Goal: Transaction & Acquisition: Obtain resource

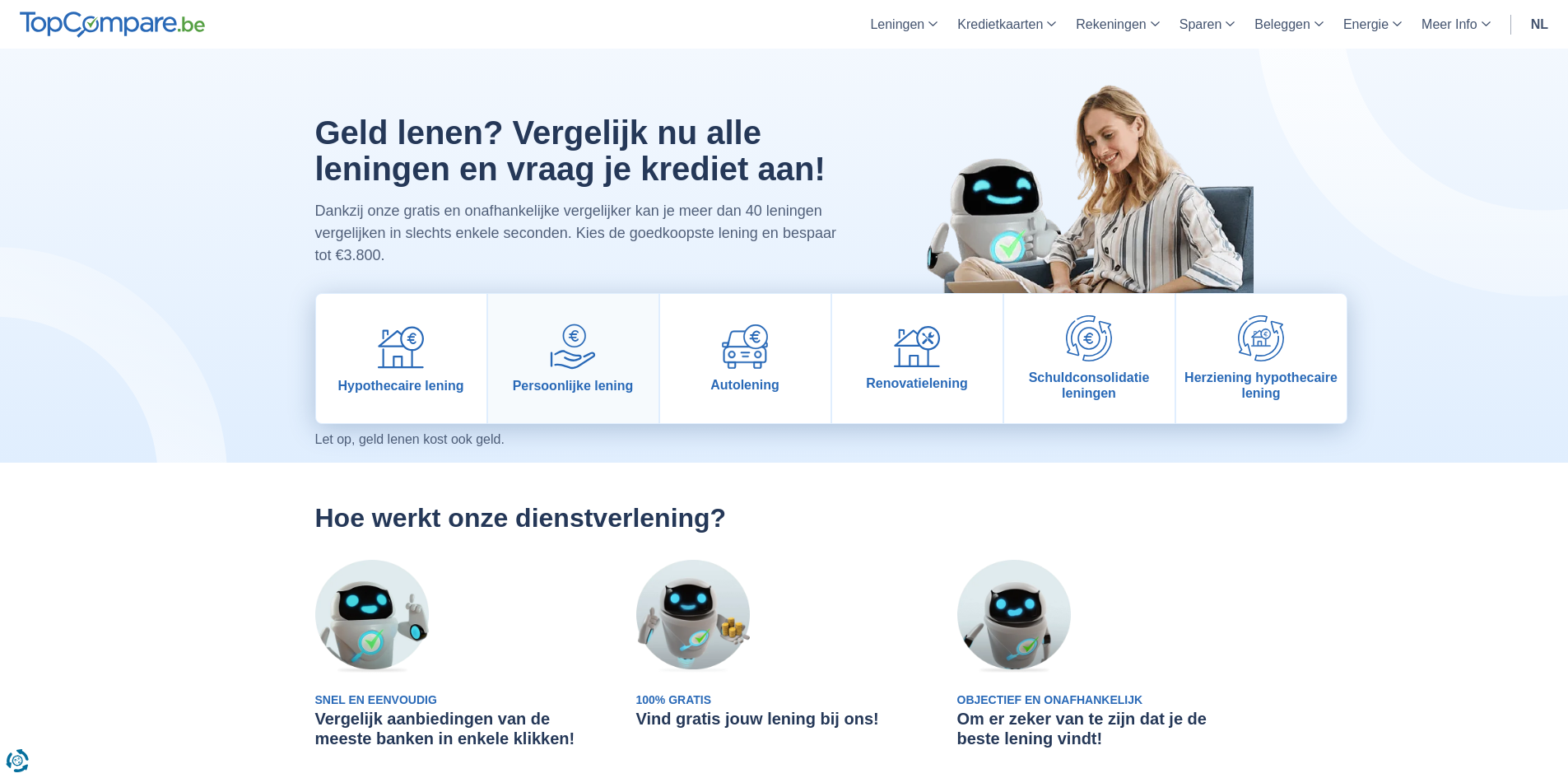
click at [586, 368] on img at bounding box center [572, 346] width 46 height 46
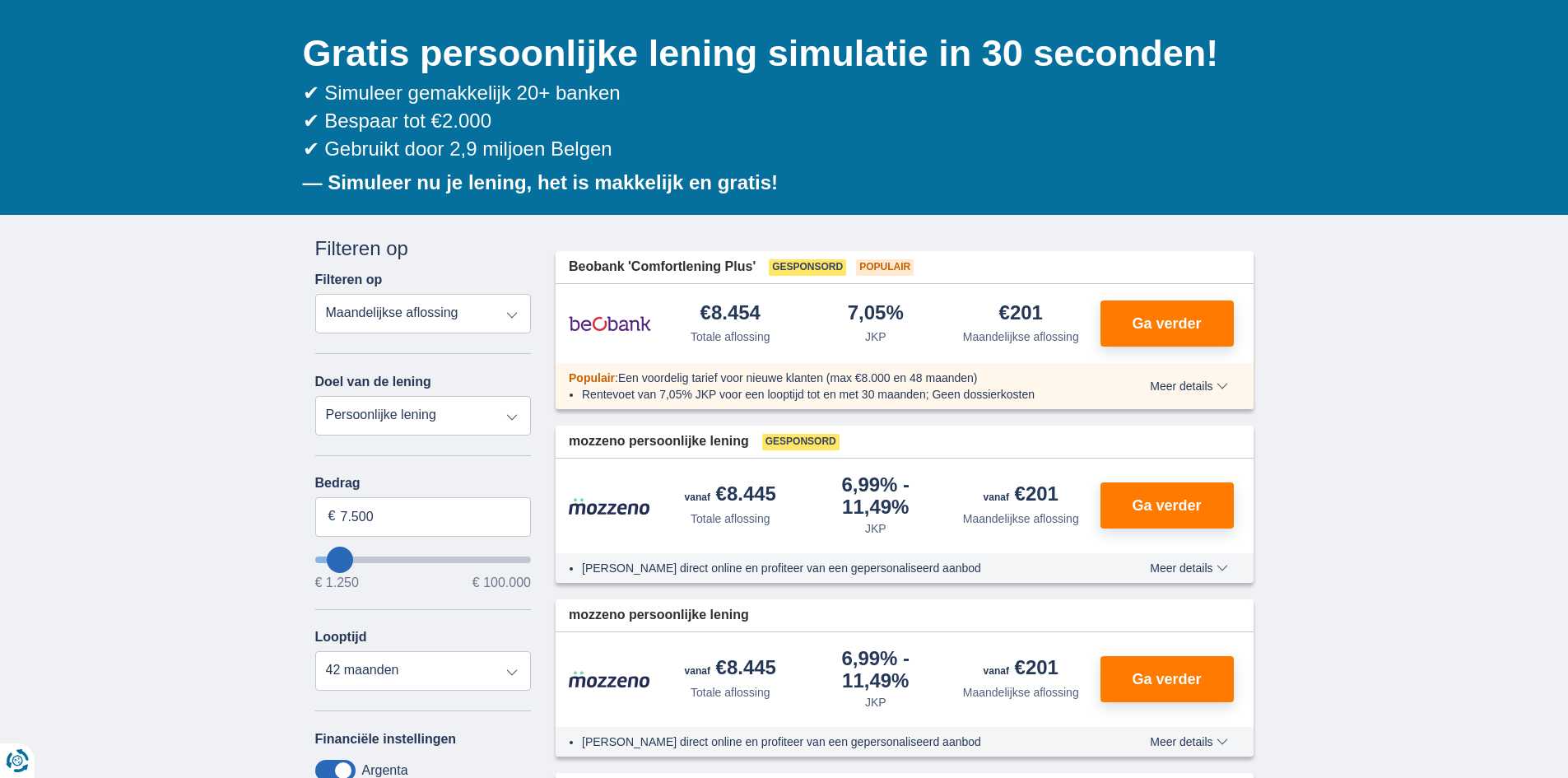
scroll to position [164, 0]
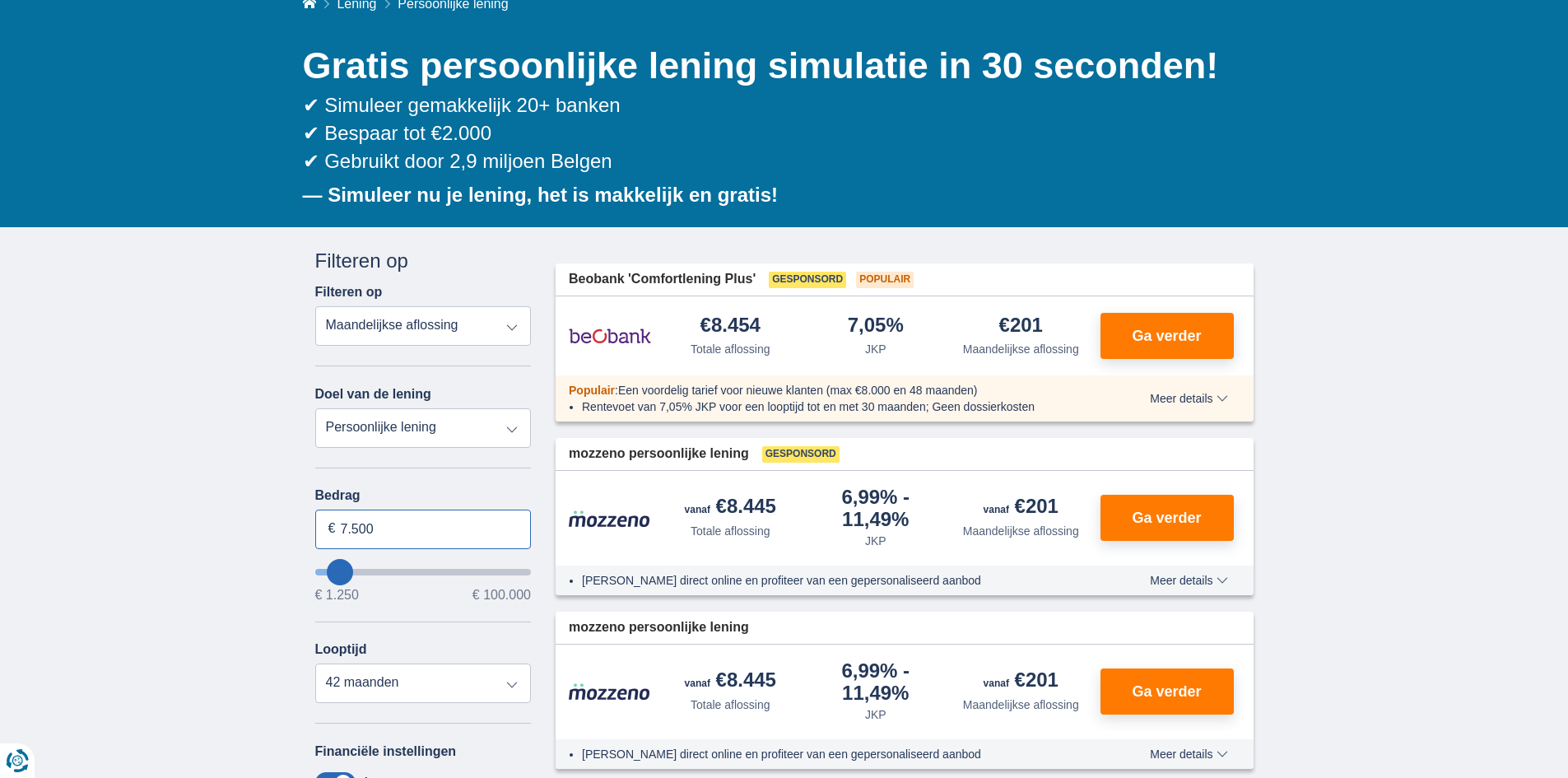
drag, startPoint x: 391, startPoint y: 497, endPoint x: 298, endPoint y: 503, distance: 93.2
type input "15.000"
type input "15250"
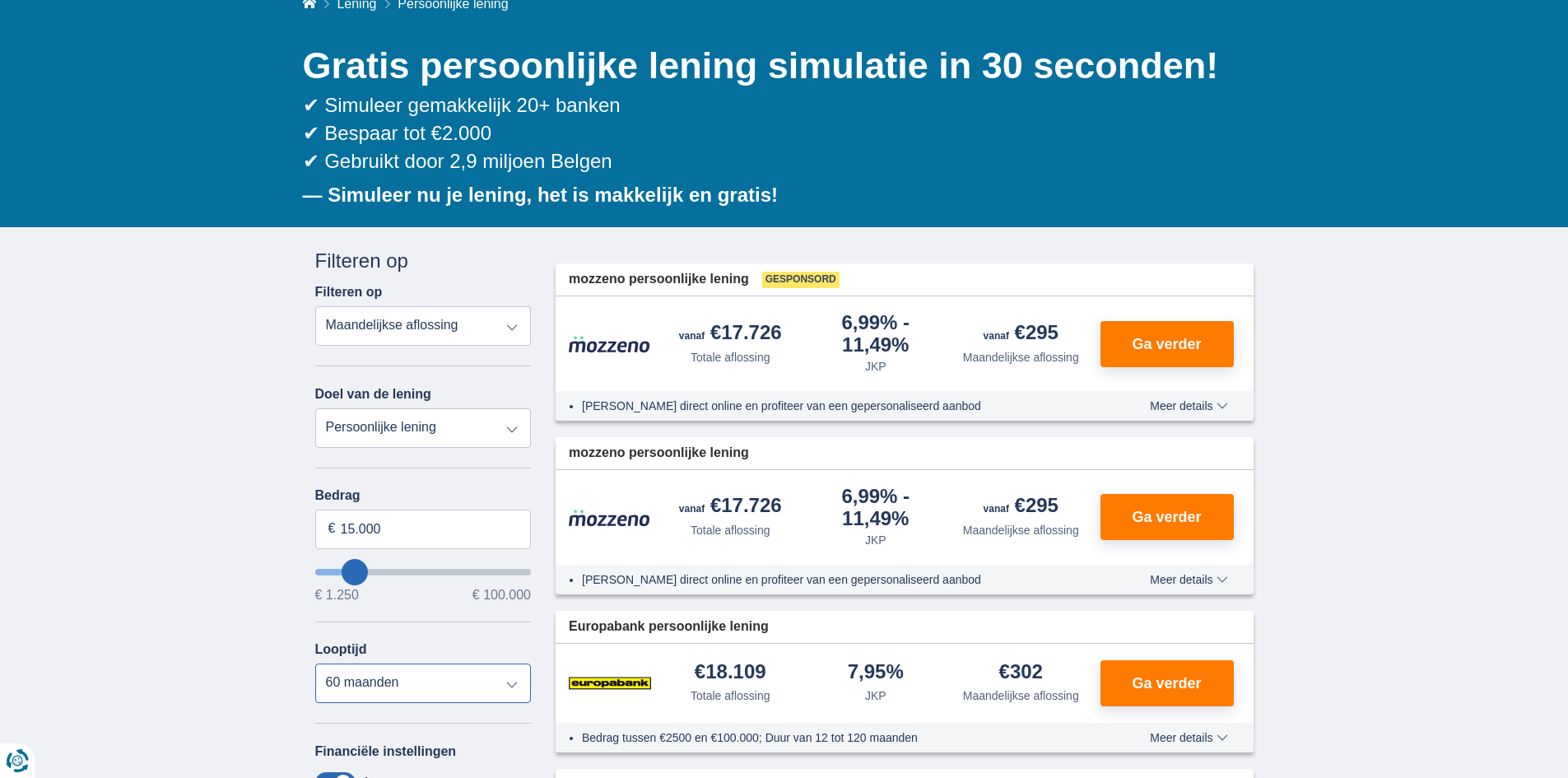
click at [512, 663] on select "12 maanden 18 maanden 24 maanden 30 maanden 36 maanden 42 maanden 48 maanden 60…" at bounding box center [423, 683] width 216 height 39
click at [315, 663] on select "12 maanden 18 maanden 24 maanden 30 maanden 36 maanden 42 maanden 48 maanden 60…" at bounding box center [423, 683] width 216 height 39
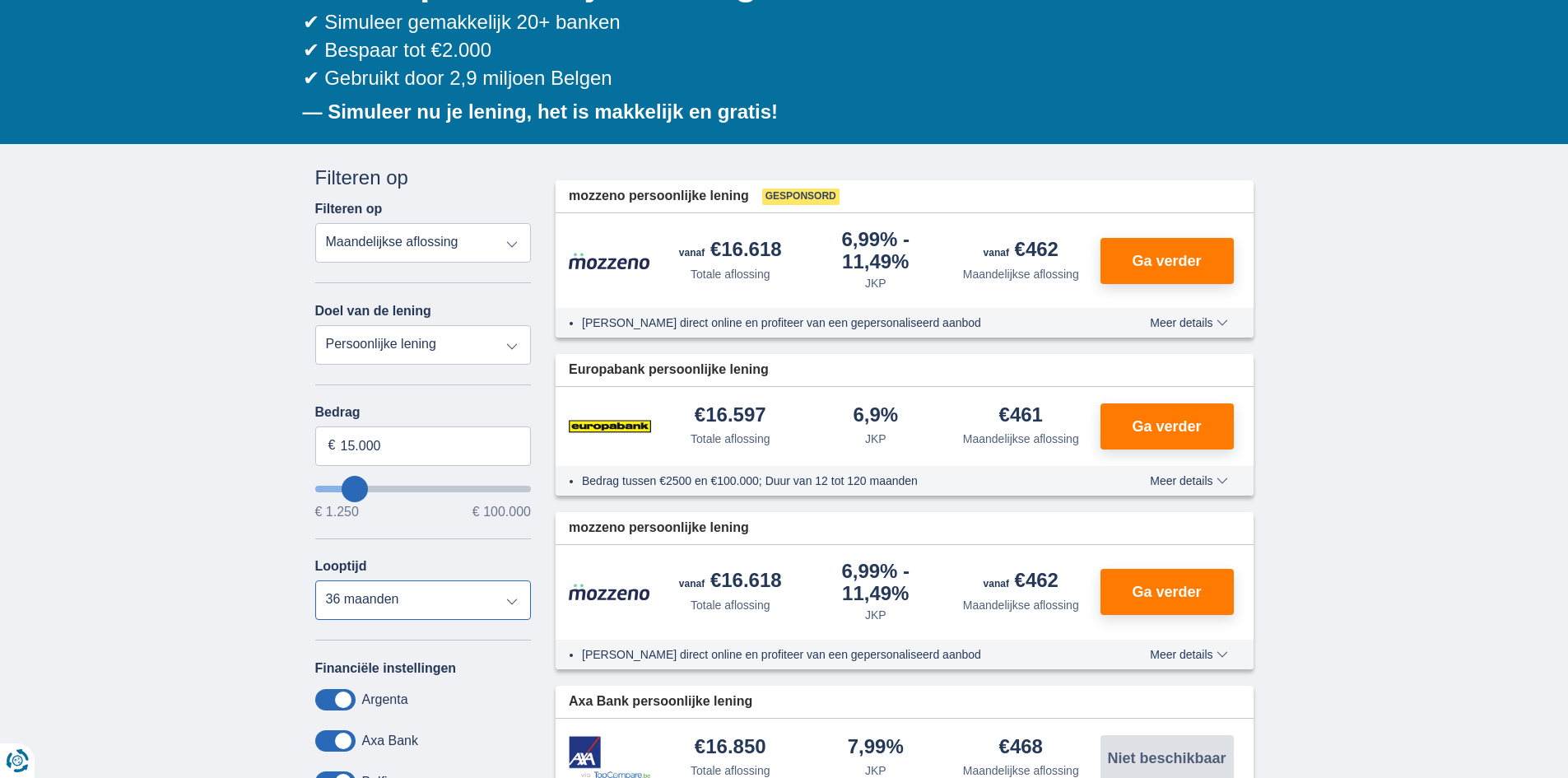
scroll to position [247, 0]
click at [506, 581] on select "12 maanden 18 maanden 24 maanden 30 maanden 36 maanden 42 maanden 48 maanden 60…" at bounding box center [423, 601] width 216 height 39
select select "42"
click at [315, 581] on select "12 maanden 18 maanden 24 maanden 30 maanden 36 maanden 42 maanden 48 maanden 60…" at bounding box center [423, 601] width 216 height 39
